Goal: Check status: Check status

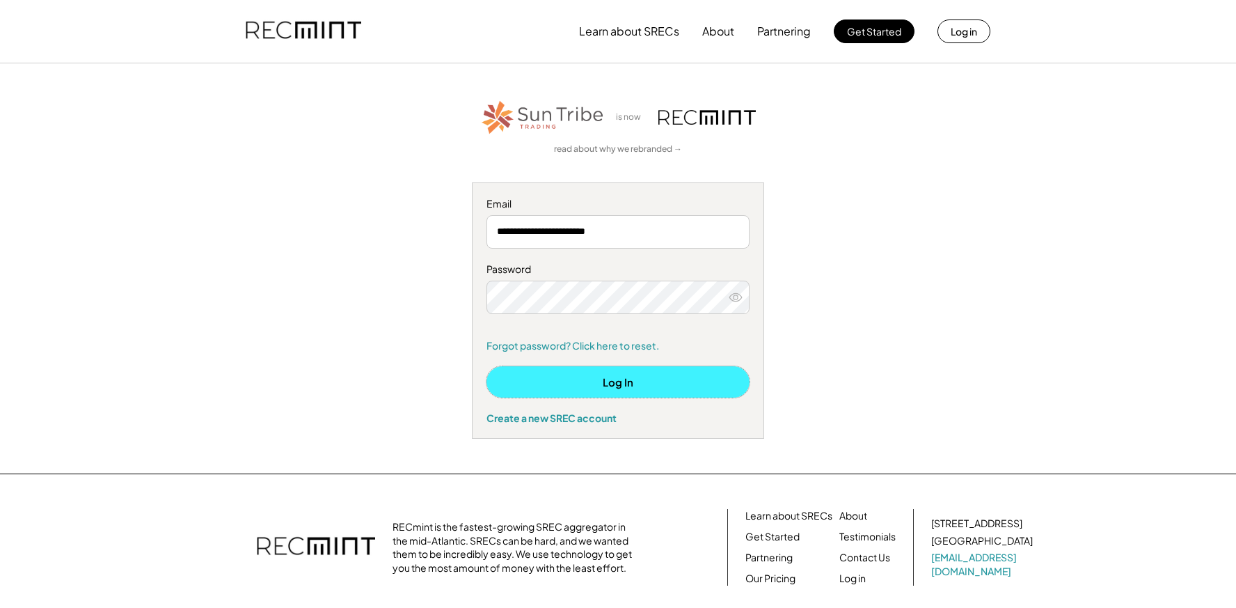
click at [586, 381] on button "Log In" at bounding box center [617, 381] width 263 height 31
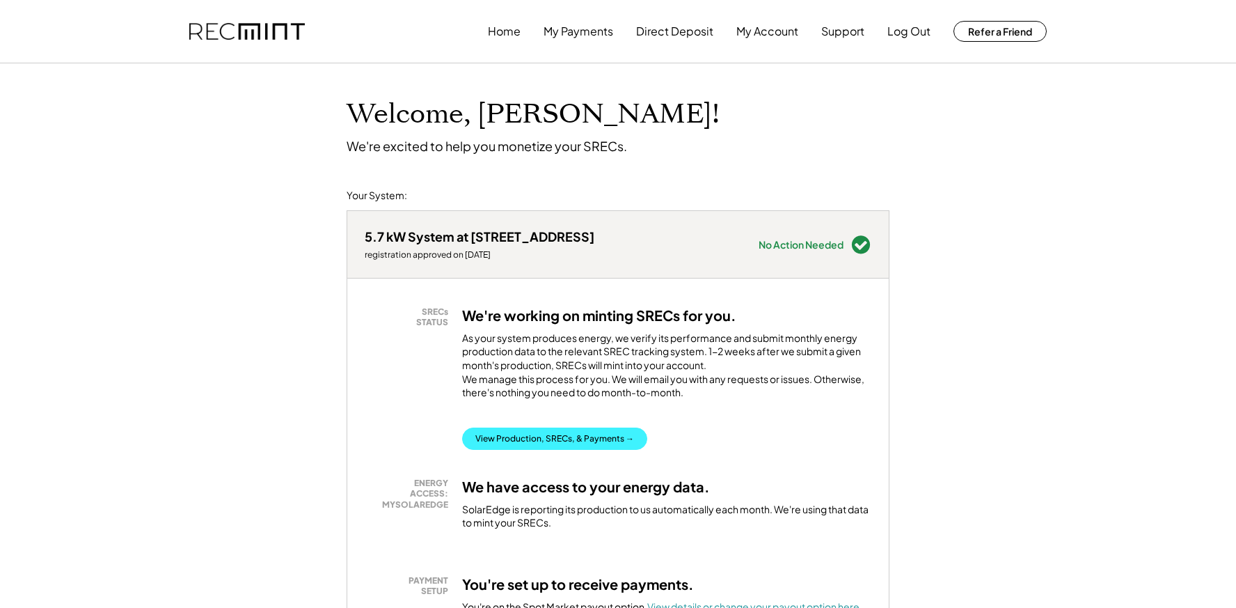
click at [566, 447] on button "View Production, SRECs, & Payments →" at bounding box center [554, 438] width 185 height 22
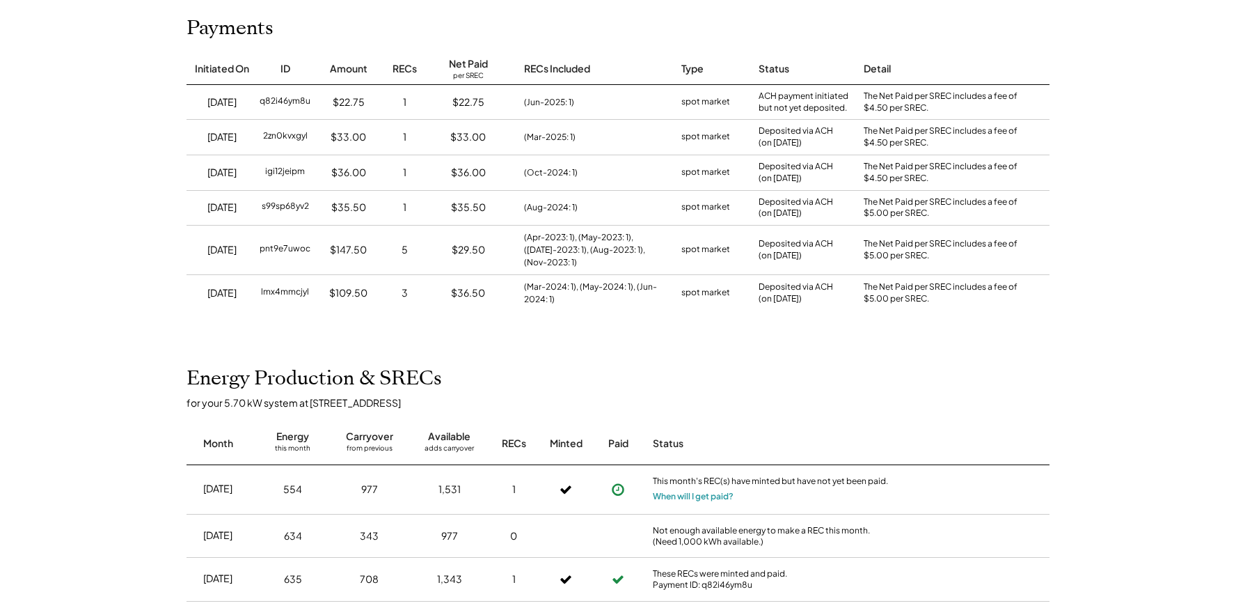
scroll to position [167, 0]
click at [689, 500] on button "When will I get paid?" at bounding box center [693, 498] width 81 height 14
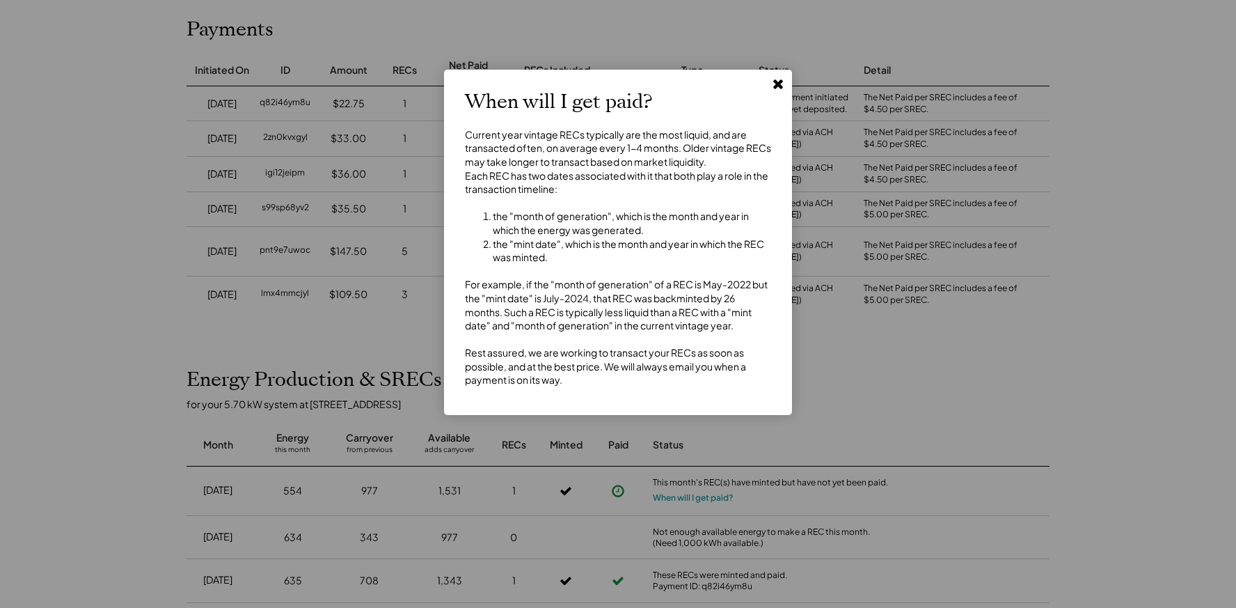
click at [778, 81] on use at bounding box center [778, 84] width 10 height 10
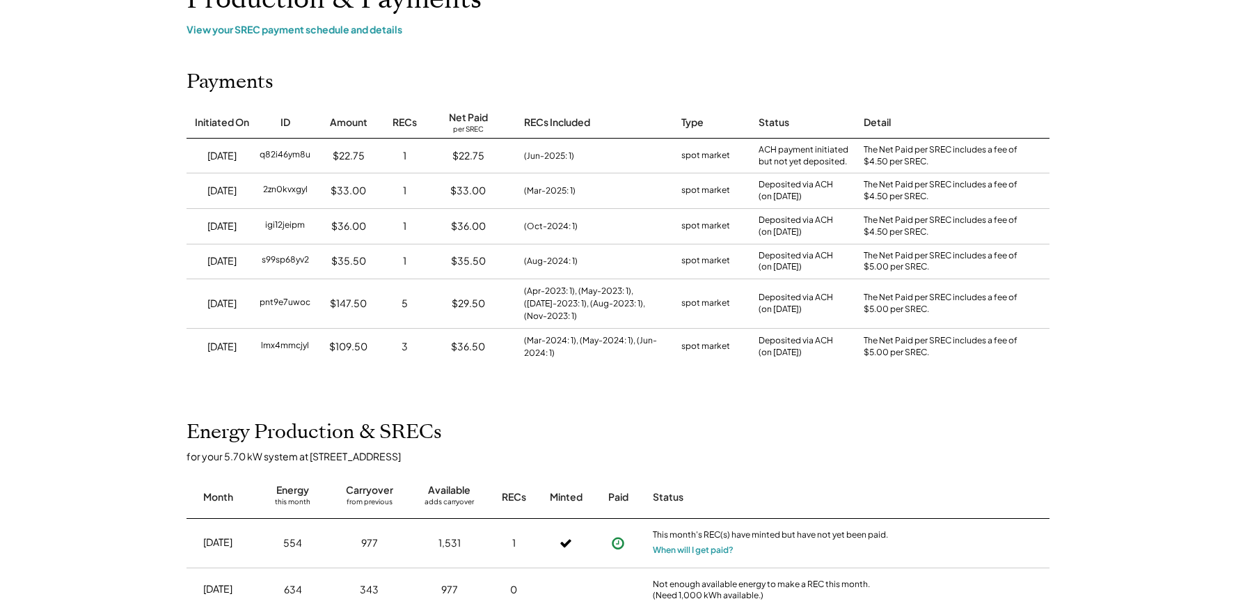
scroll to position [111, 0]
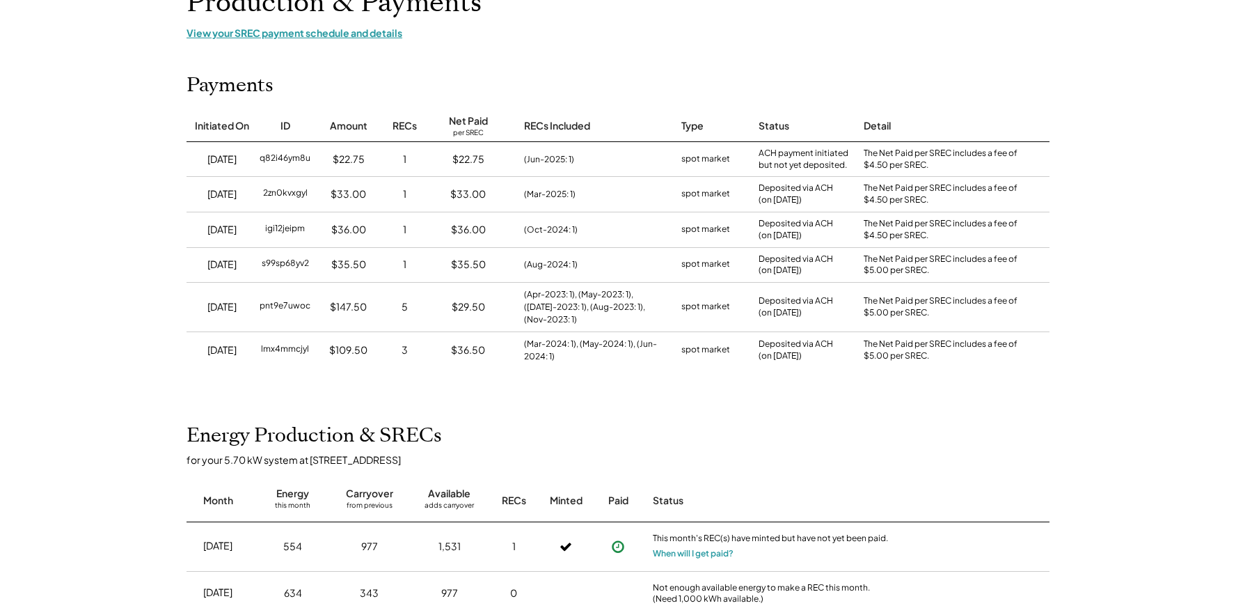
click at [306, 33] on div "View your SREC payment schedule and details" at bounding box center [618, 32] width 863 height 13
